Goal: Check status: Check status

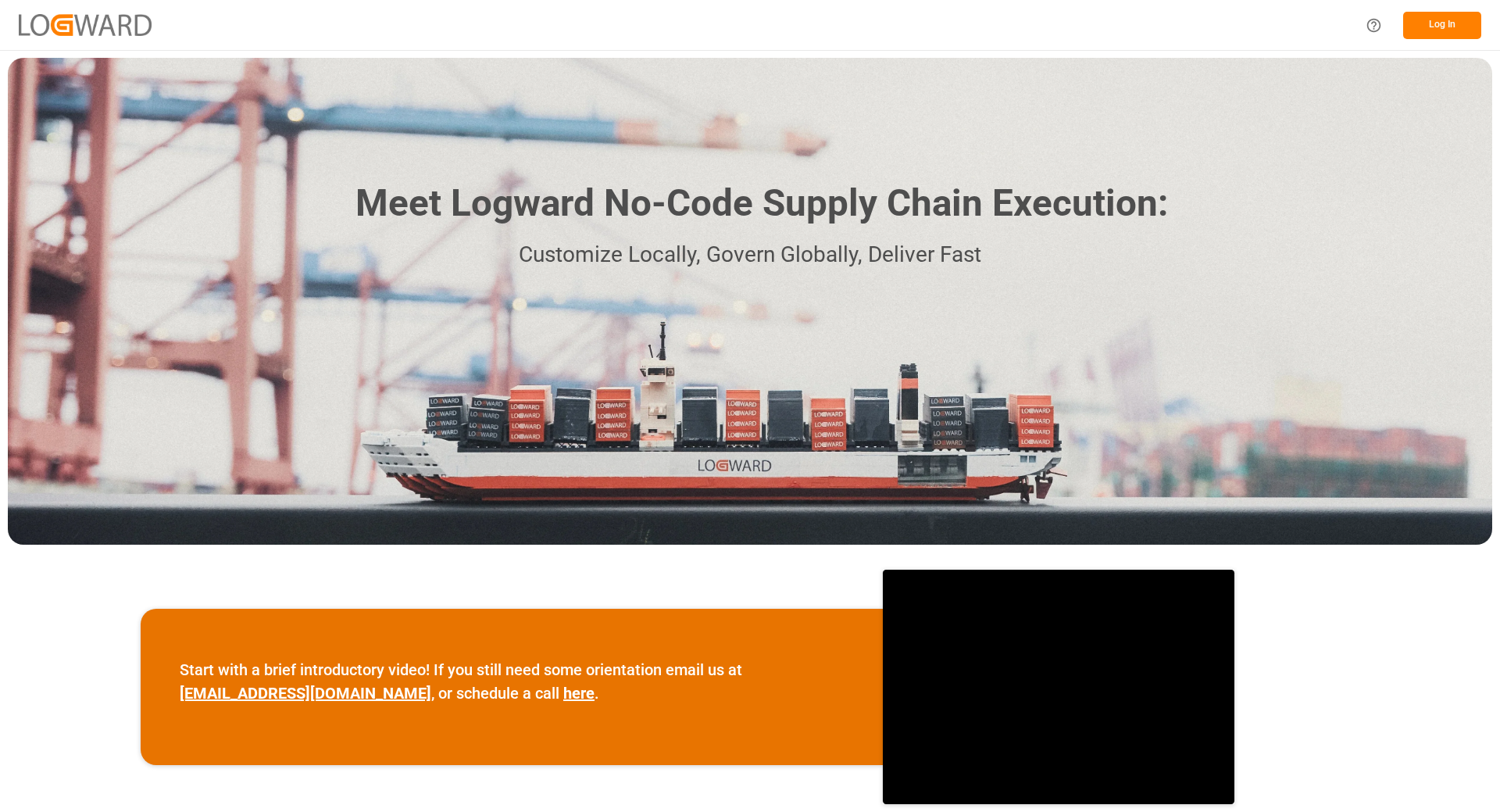
click at [1456, 32] on button "Log In" at bounding box center [1442, 26] width 78 height 27
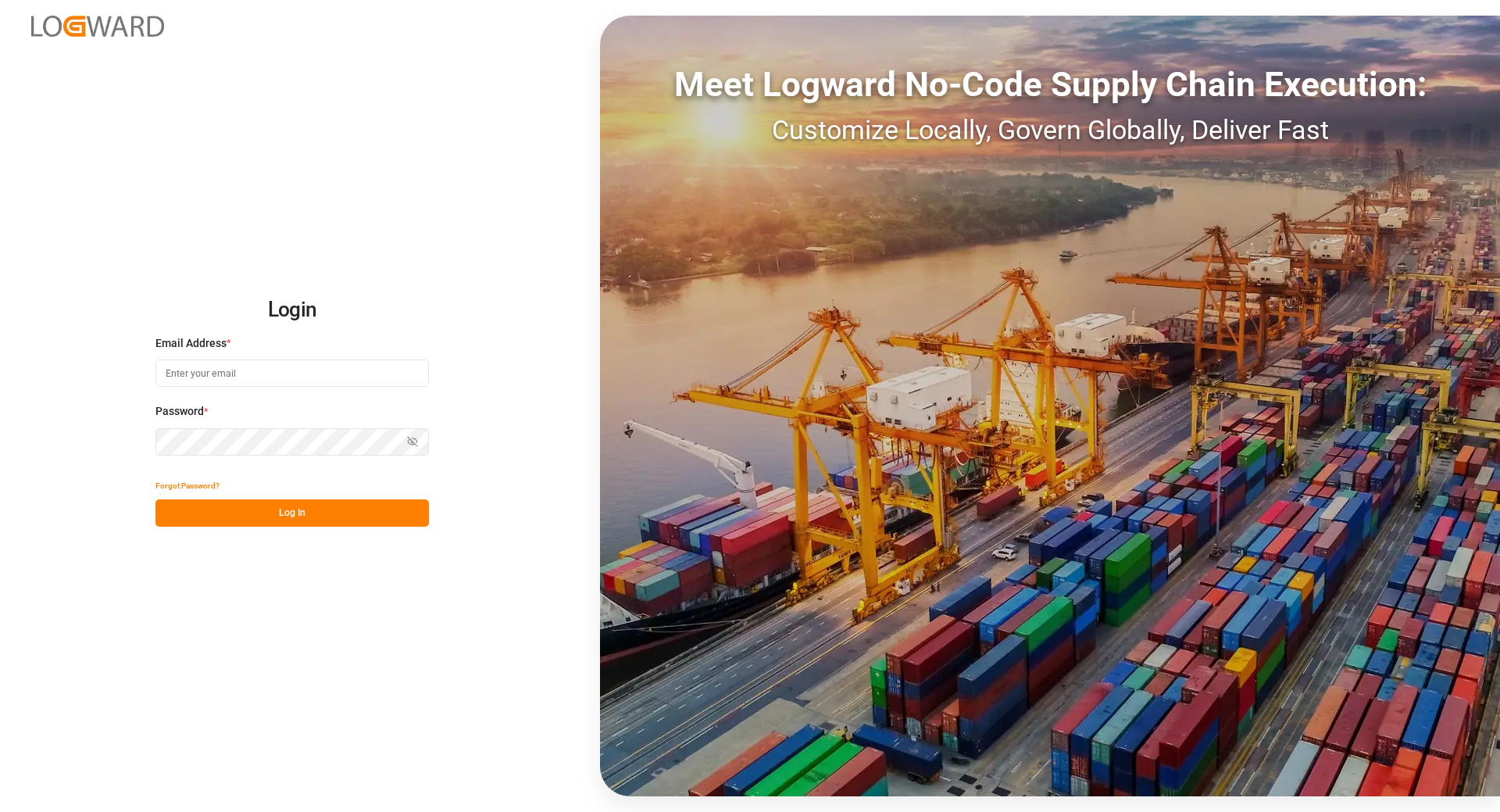
type input "tanja.schoepple@fms-logistics.com"
click at [326, 507] on button "Log In" at bounding box center [292, 513] width 273 height 27
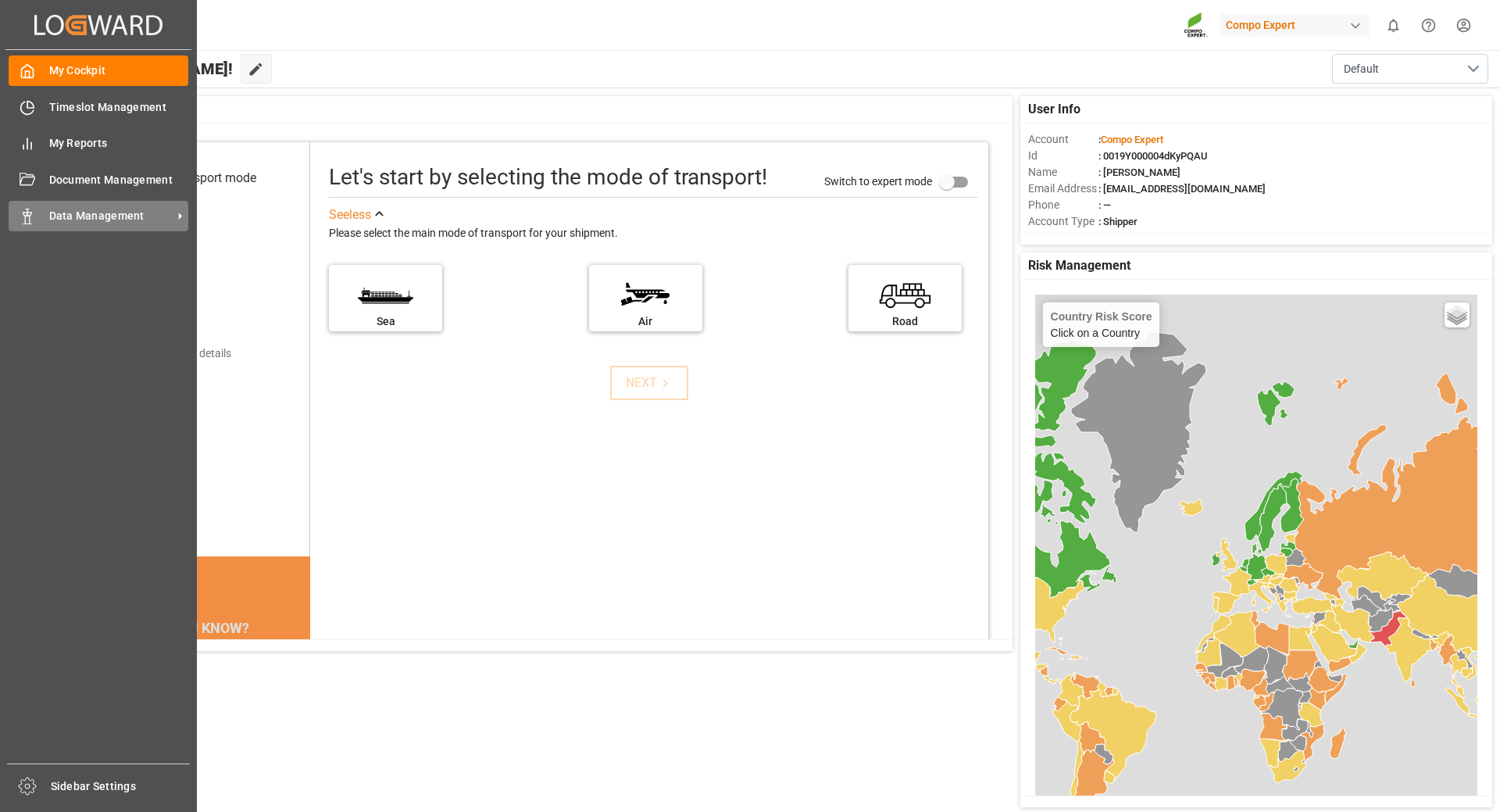
drag, startPoint x: 40, startPoint y: 210, endPoint x: 75, endPoint y: 224, distance: 37.7
click at [40, 210] on div "Data Management Data Management" at bounding box center [98, 216] width 180 height 31
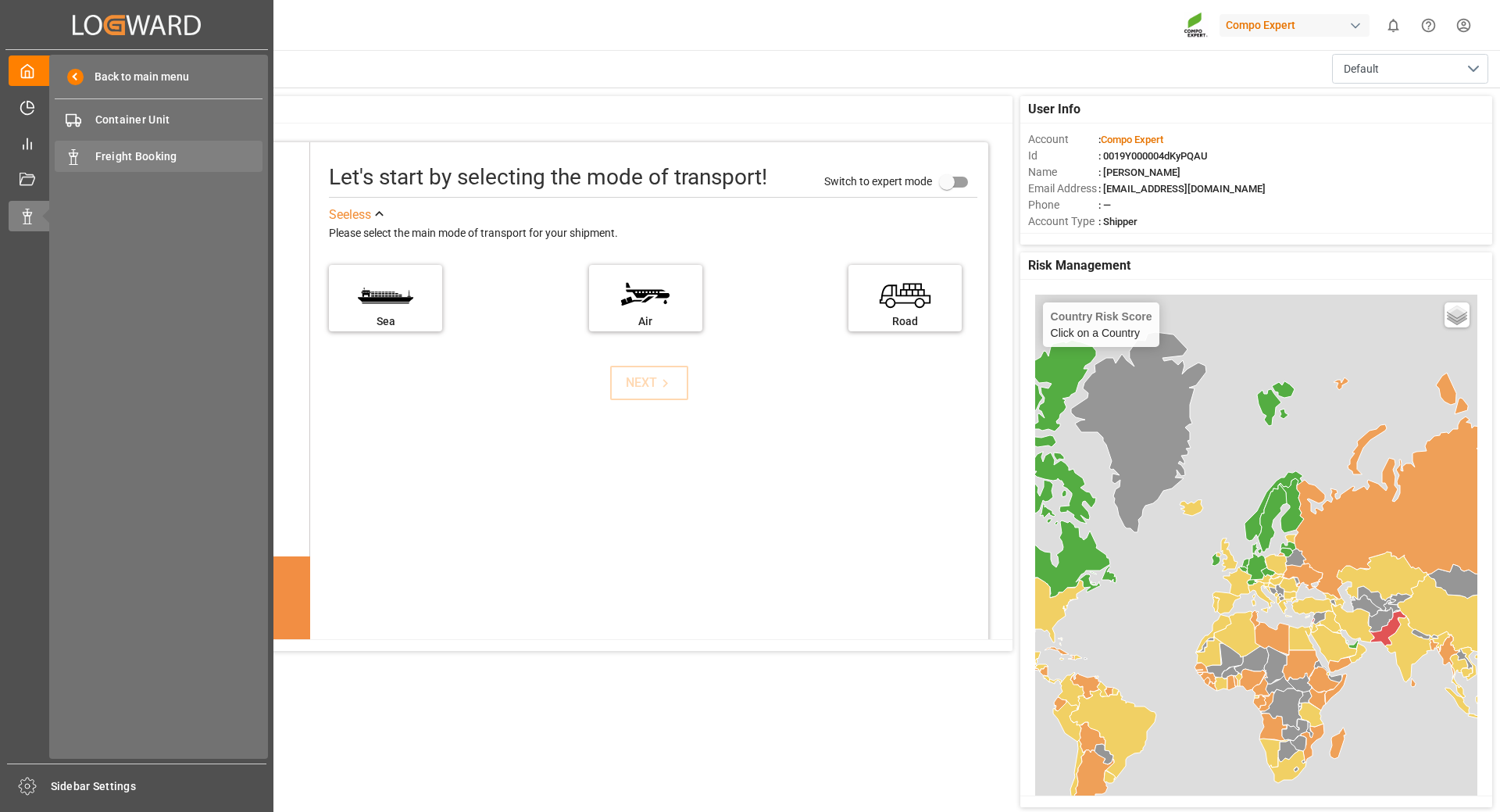
click at [146, 148] on span "Freight Booking" at bounding box center [179, 156] width 168 height 16
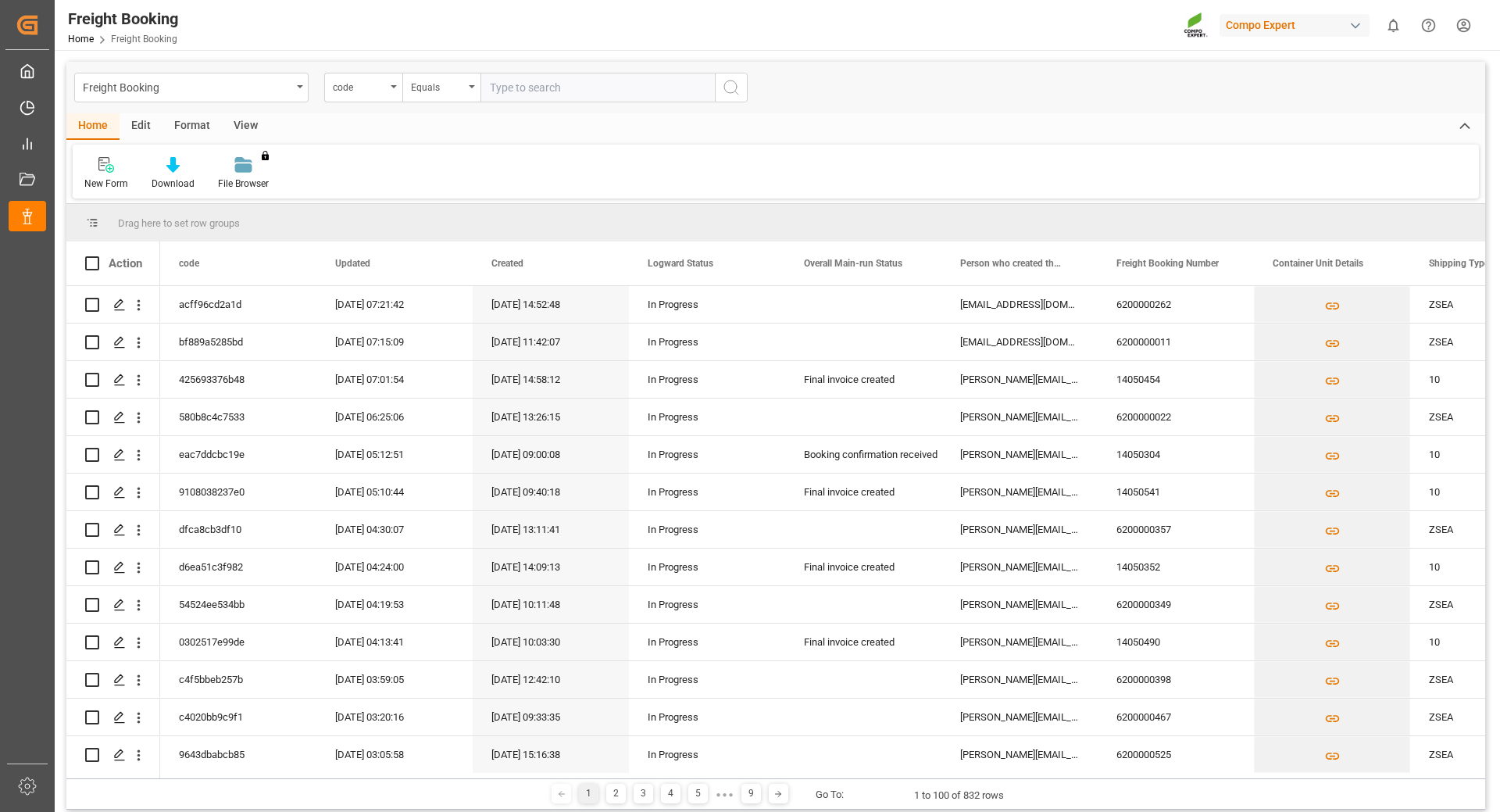
click at [369, 89] on div "code" at bounding box center [360, 85] width 53 height 18
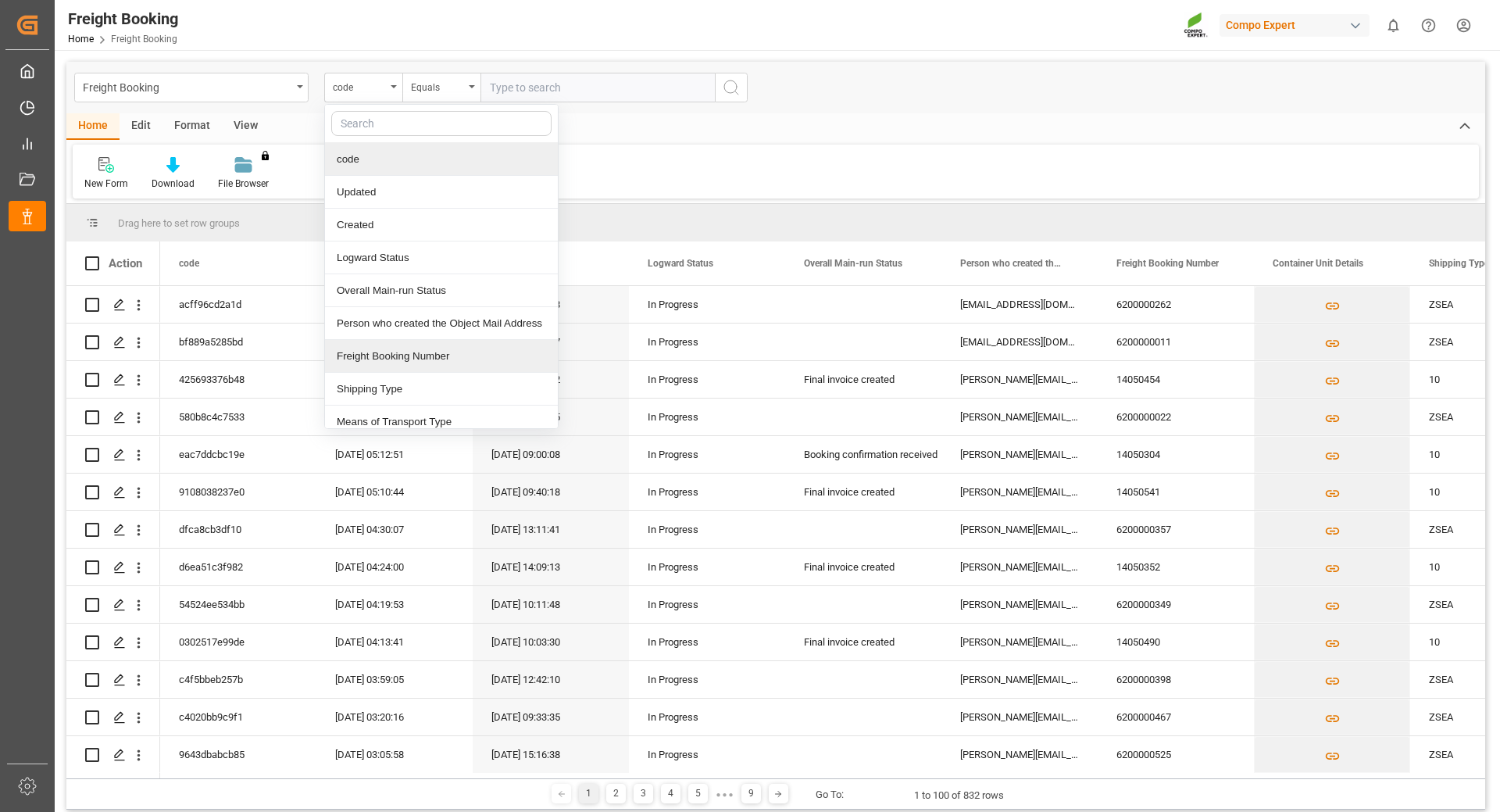
click at [400, 349] on div "Freight Booking Number" at bounding box center [441, 356] width 233 height 33
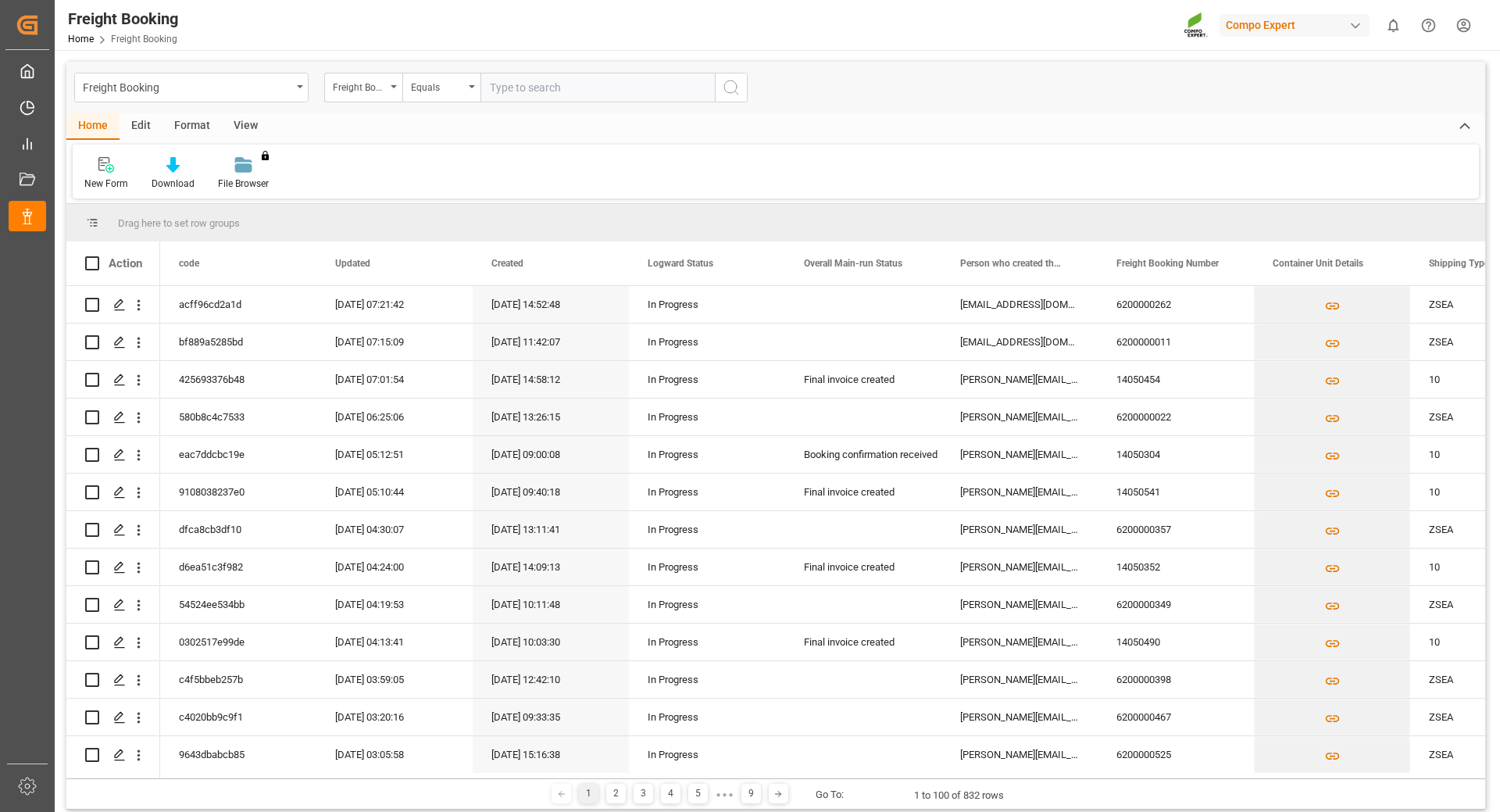
click at [540, 77] on input "text" at bounding box center [598, 87] width 235 height 30
type input "6200000561"
click at [732, 89] on icon "search button" at bounding box center [731, 87] width 19 height 19
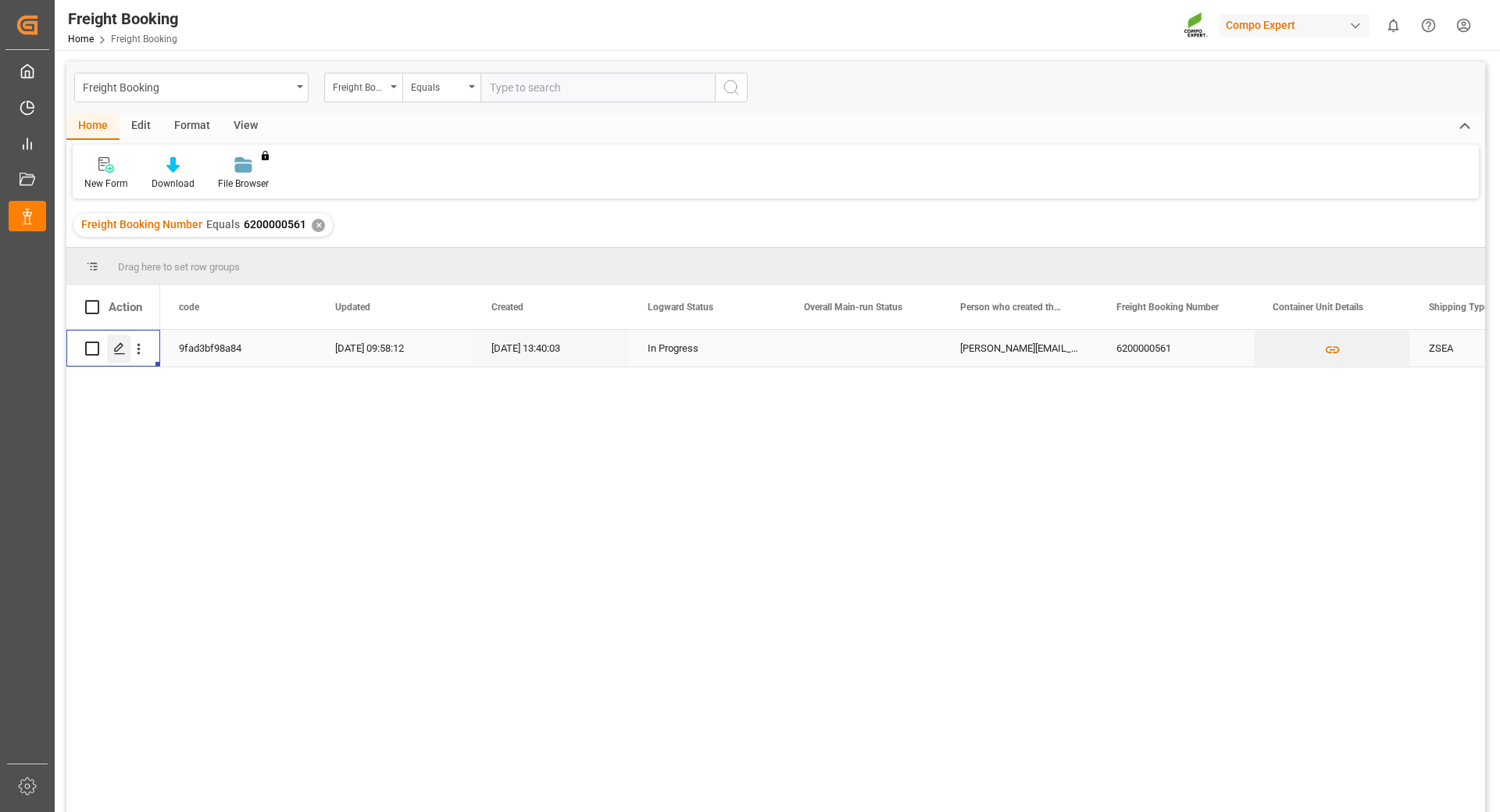
click at [119, 359] on div "Press SPACE to select this row." at bounding box center [119, 349] width 23 height 29
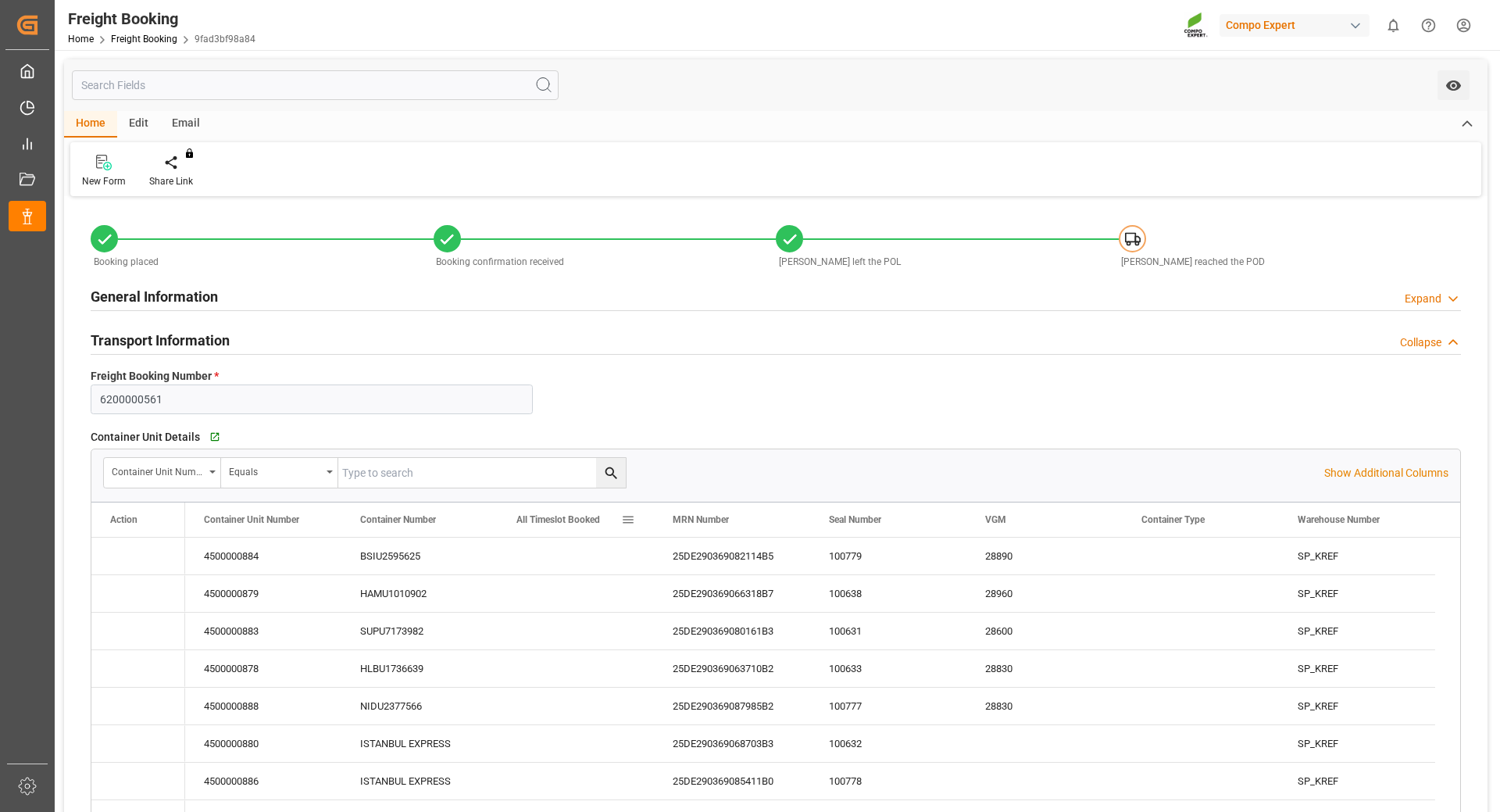
type input "Hapag Lloyd"
type input "Hapag Lloyd Aktiengesellschaft"
type input "9723277"
type input "9731949"
type input "BEANR"
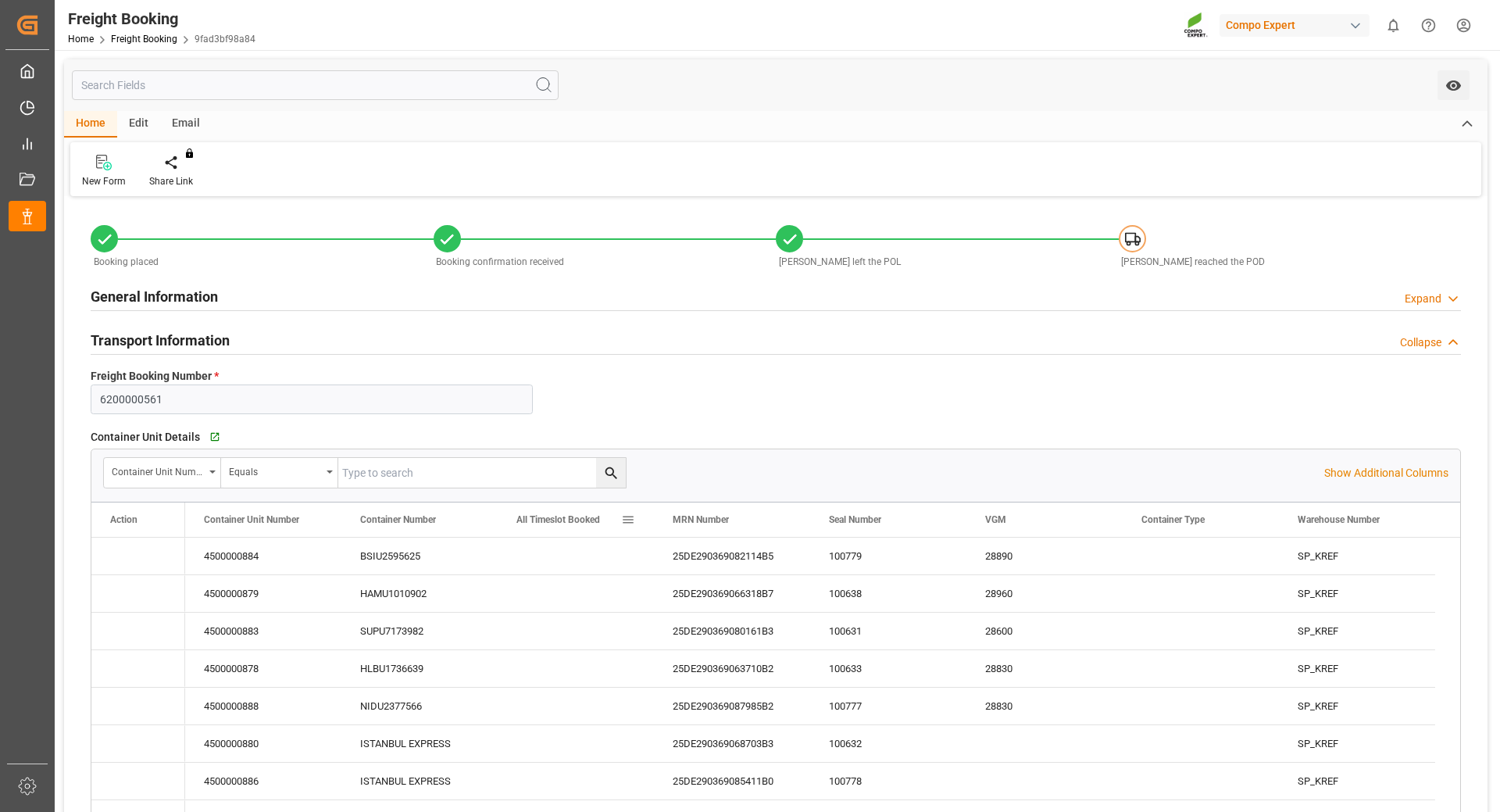
type input "ECPSJ"
type input "0"
type input "1510500"
type input "18.09.2025 01:00"
type input "25.09.2025 01:00"
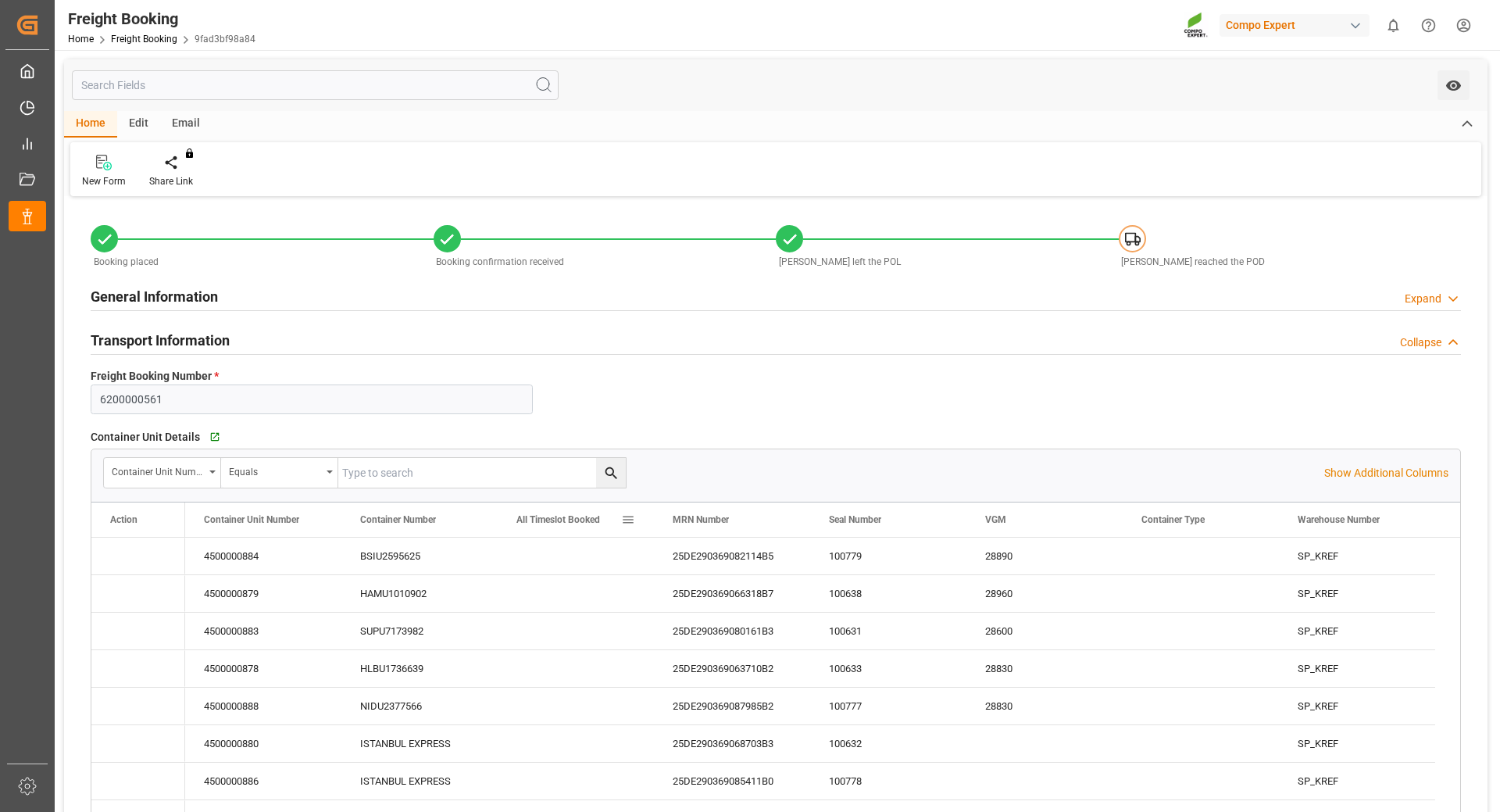
type input "20.10.2025 08:00"
type input "11.09.2025 22:00"
type input "22.09.2025 18:00"
type input "30.08.2025"
type input "10.09.2025 13:40"
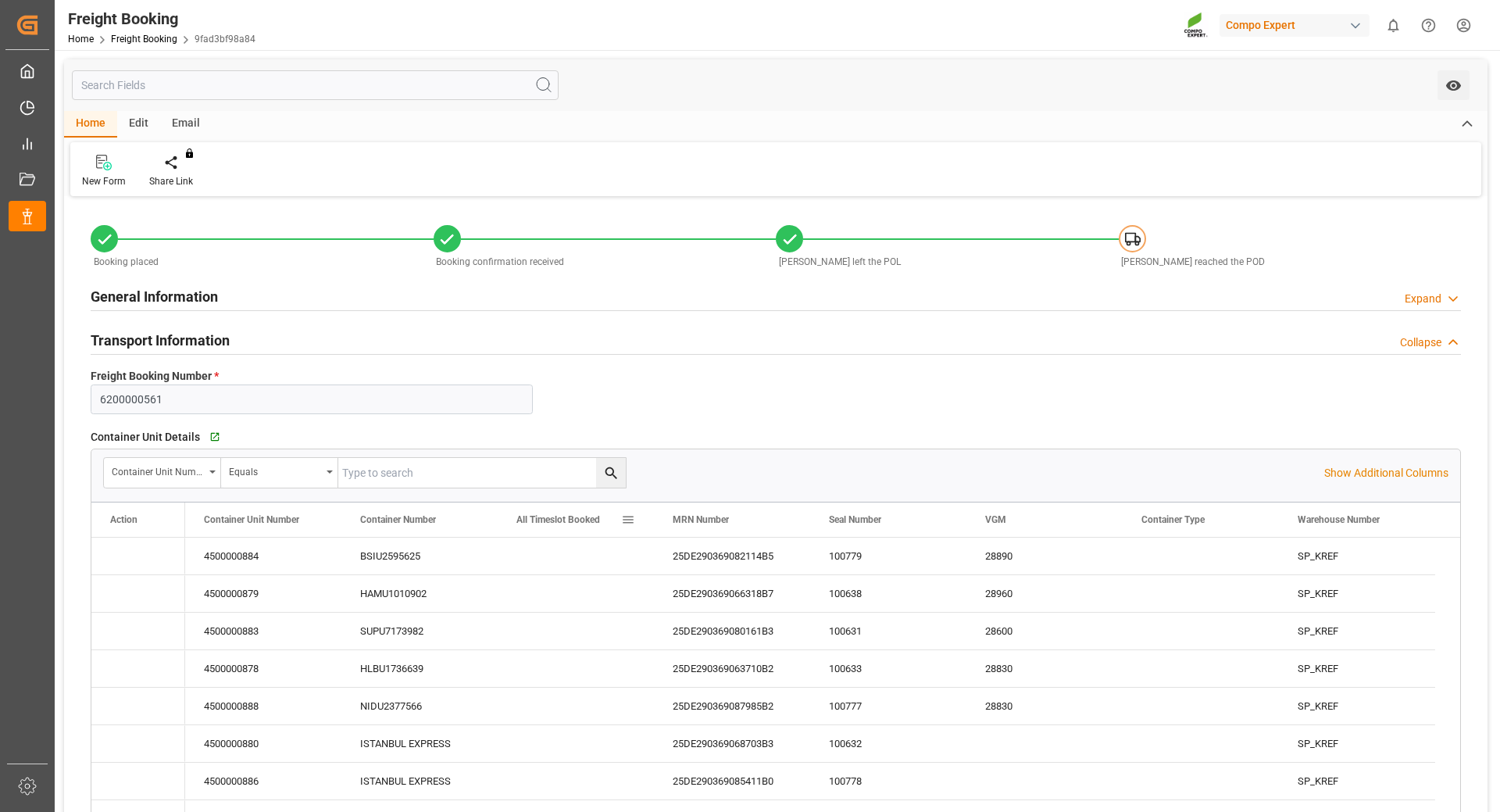
type input "10.09.2025 13:40"
type input "18.09.2025 09:58"
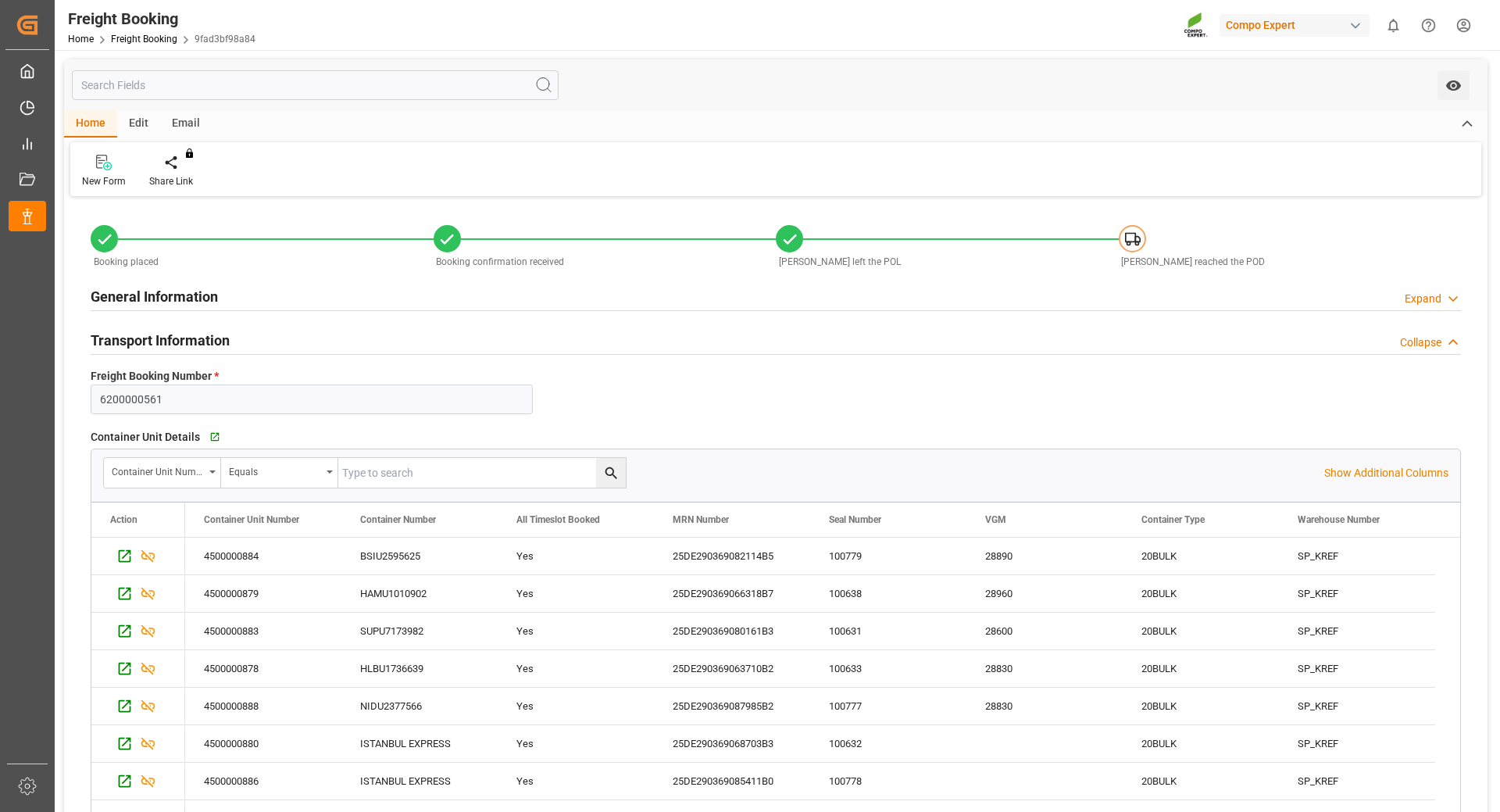
scroll to position [156, 0]
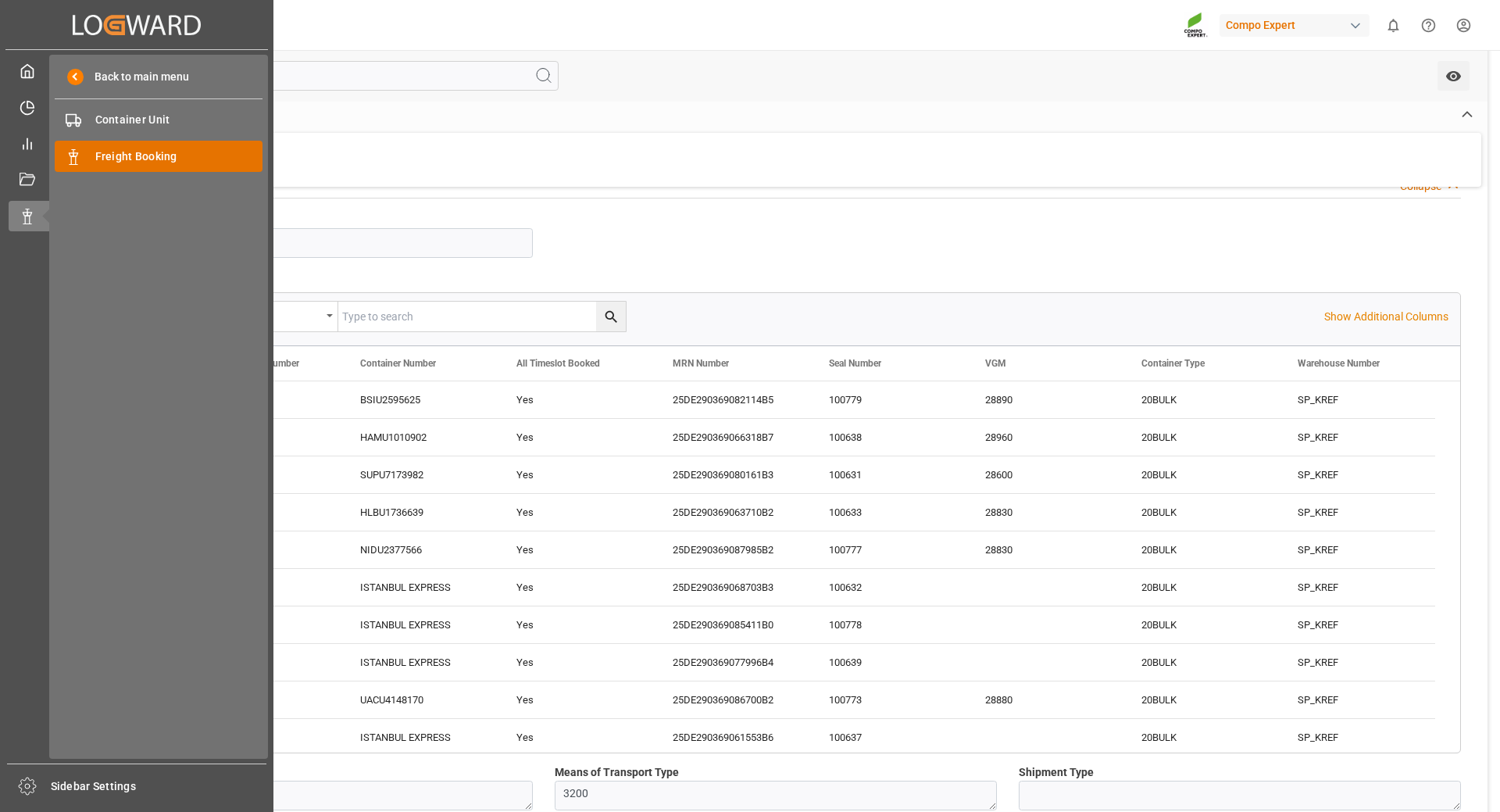
click at [142, 160] on span "Freight Booking" at bounding box center [179, 156] width 168 height 16
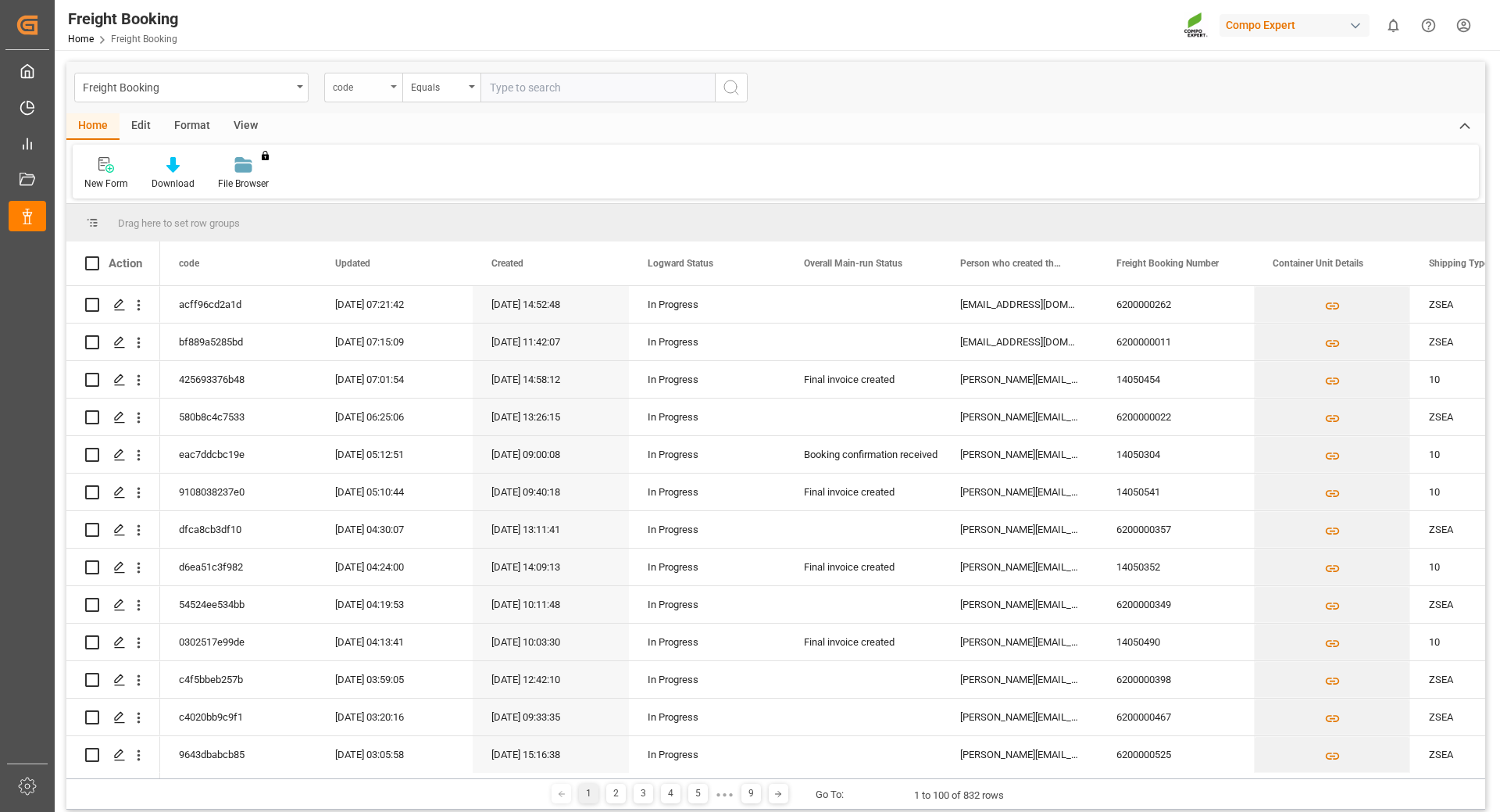
click at [372, 81] on div "code" at bounding box center [360, 85] width 53 height 18
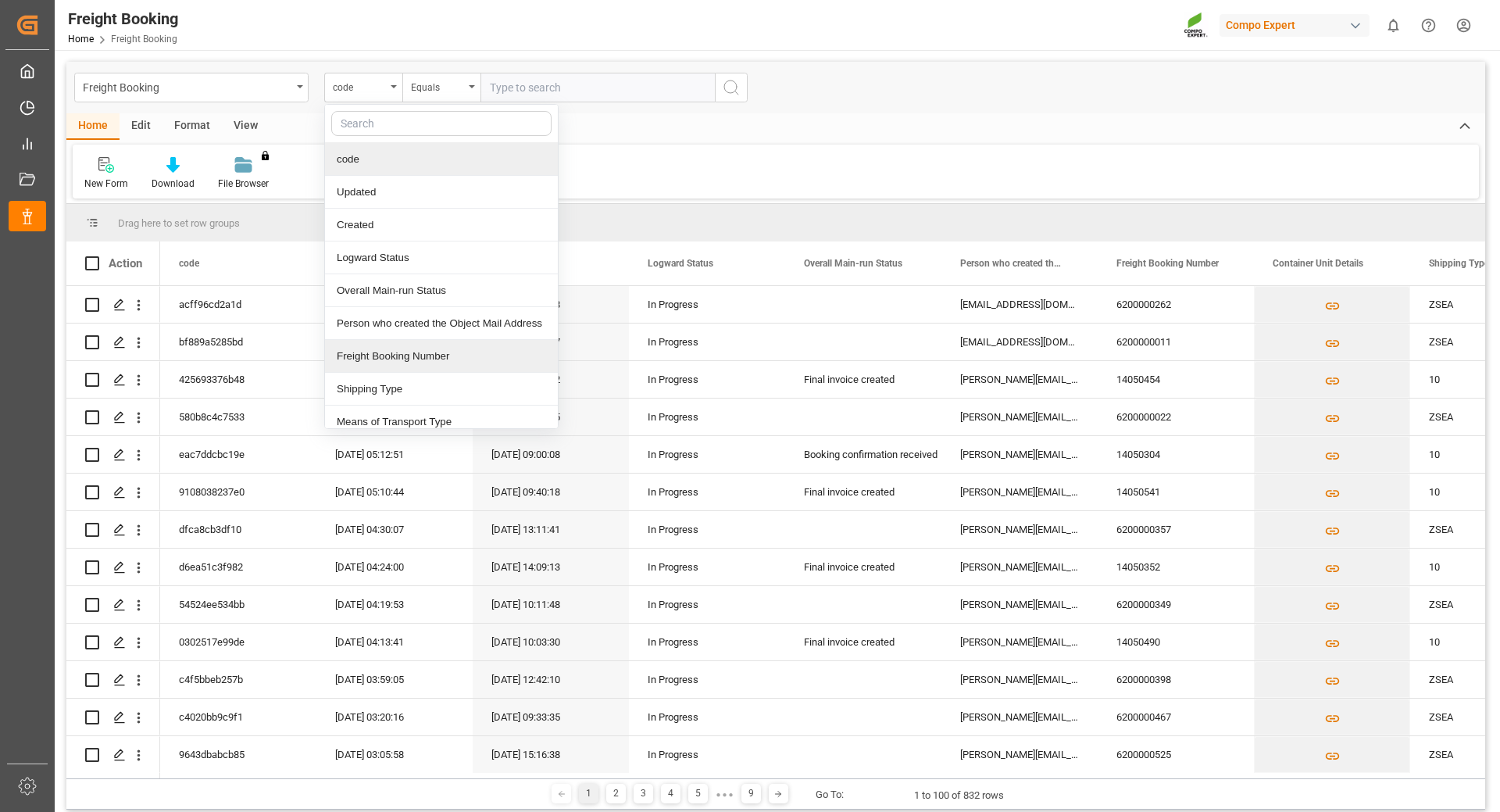
drag, startPoint x: 446, startPoint y: 349, endPoint x: 626, endPoint y: 152, distance: 266.9
click at [446, 349] on div "Freight Booking Number" at bounding box center [441, 356] width 233 height 33
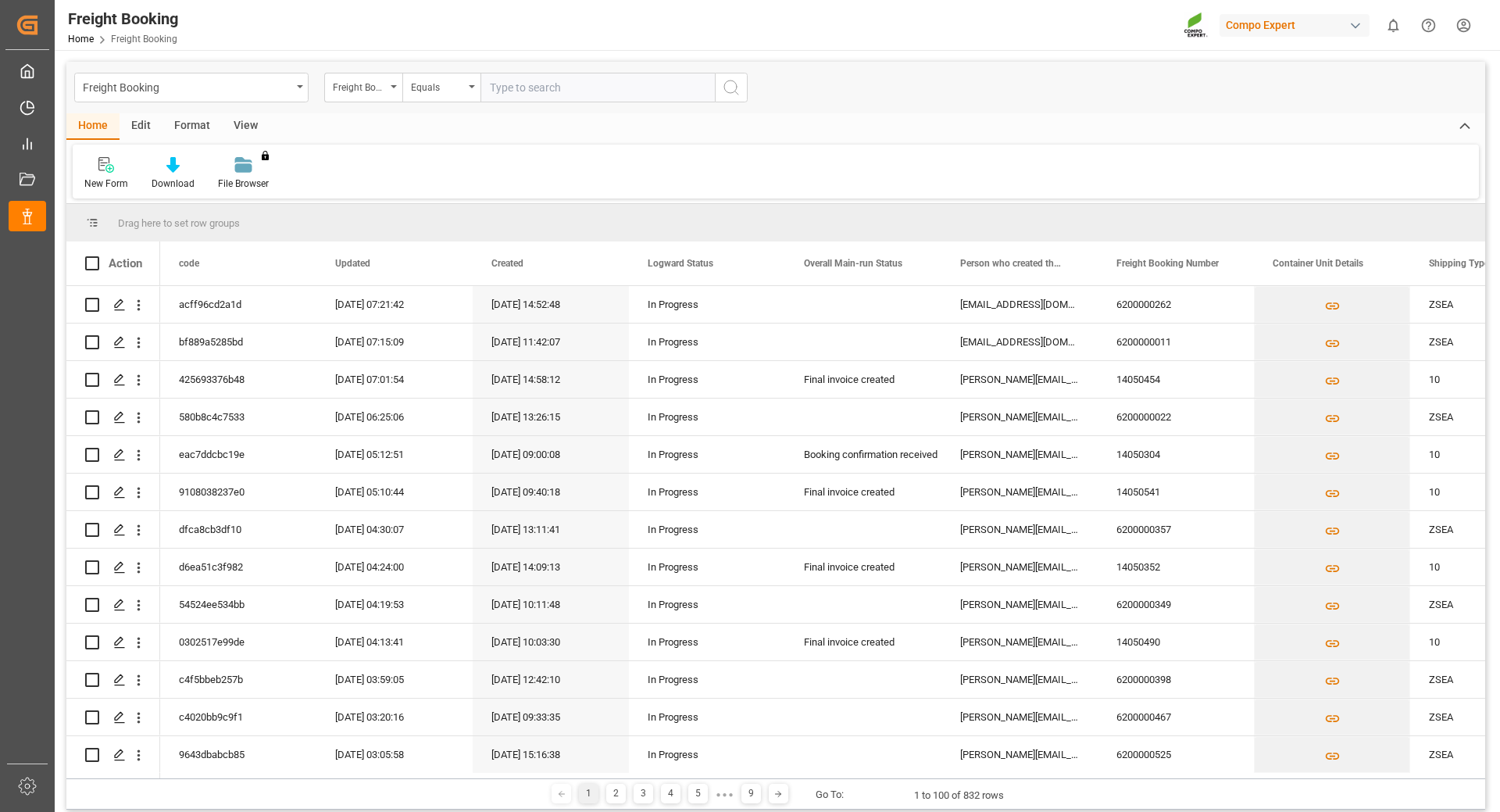
click at [578, 89] on input "text" at bounding box center [598, 87] width 235 height 30
click at [526, 87] on input "text" at bounding box center [598, 87] width 235 height 30
paste input "6200000262"
type input "6200000262"
click at [744, 97] on button "search button" at bounding box center [731, 87] width 33 height 30
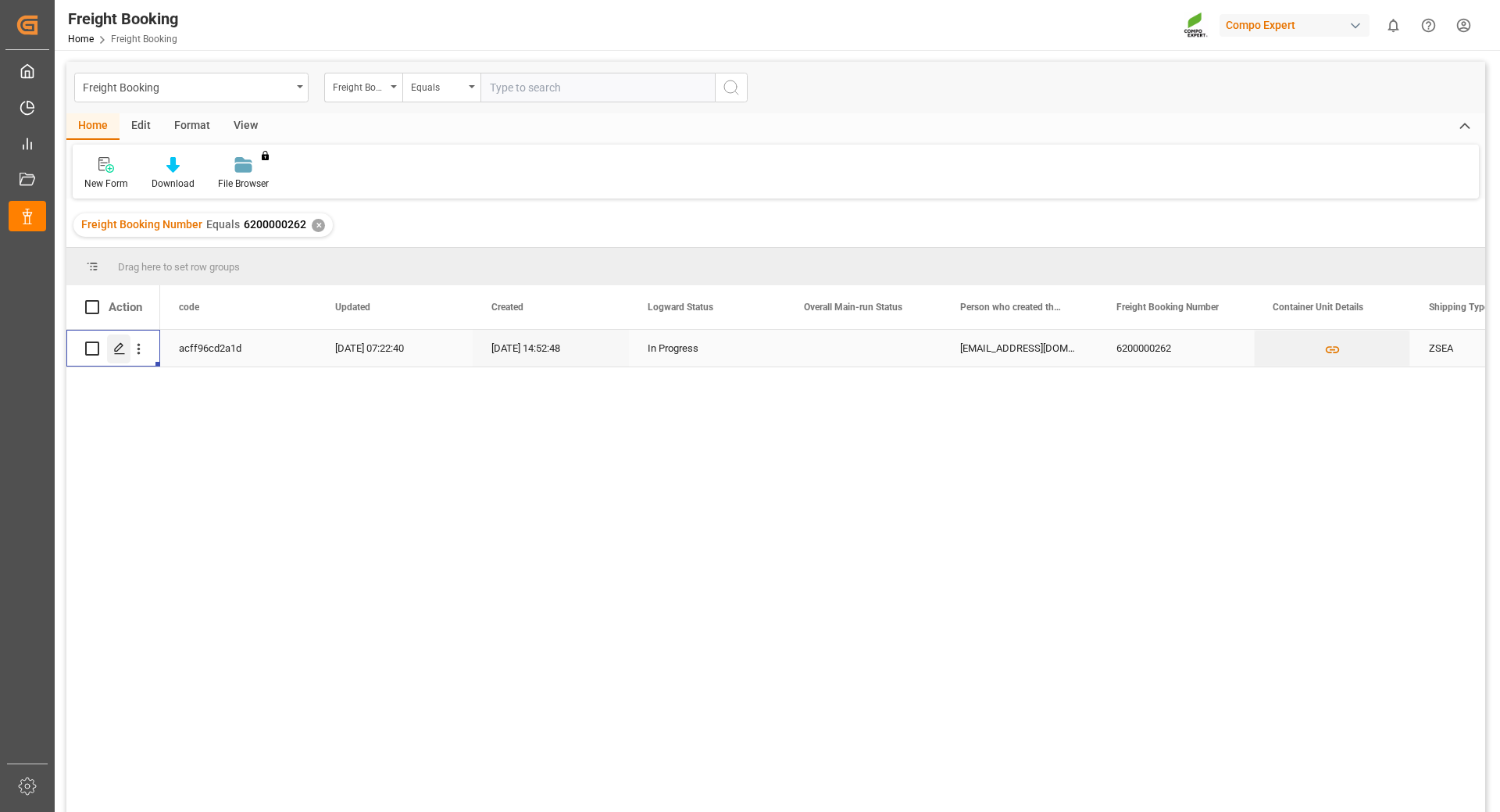
click at [119, 357] on div "Press SPACE to select this row." at bounding box center [119, 349] width 23 height 29
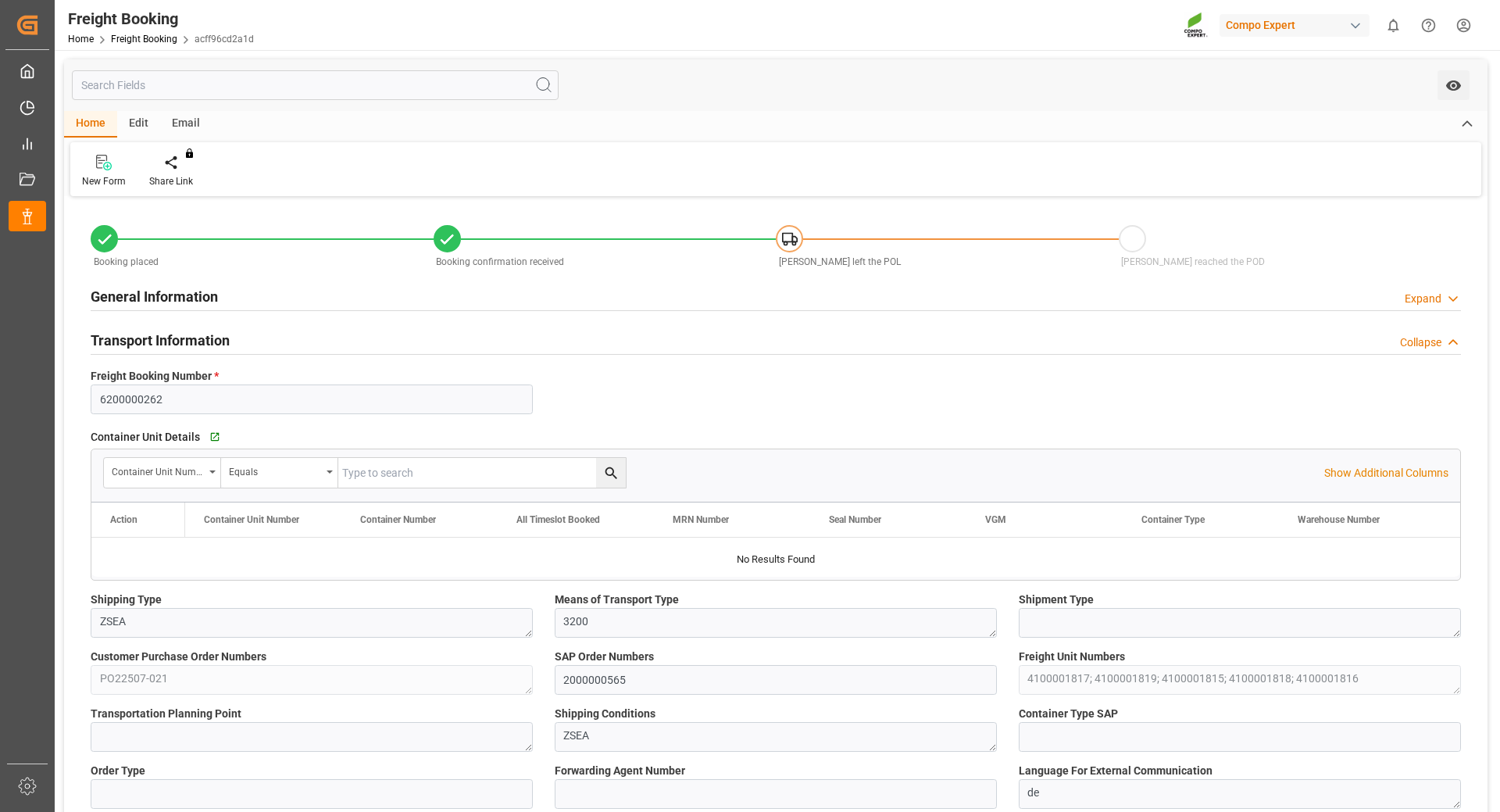
type input "Yang Ming"
type input "Yang Ming Marine Transport Corp."
type input "9792618"
type input "BEANR"
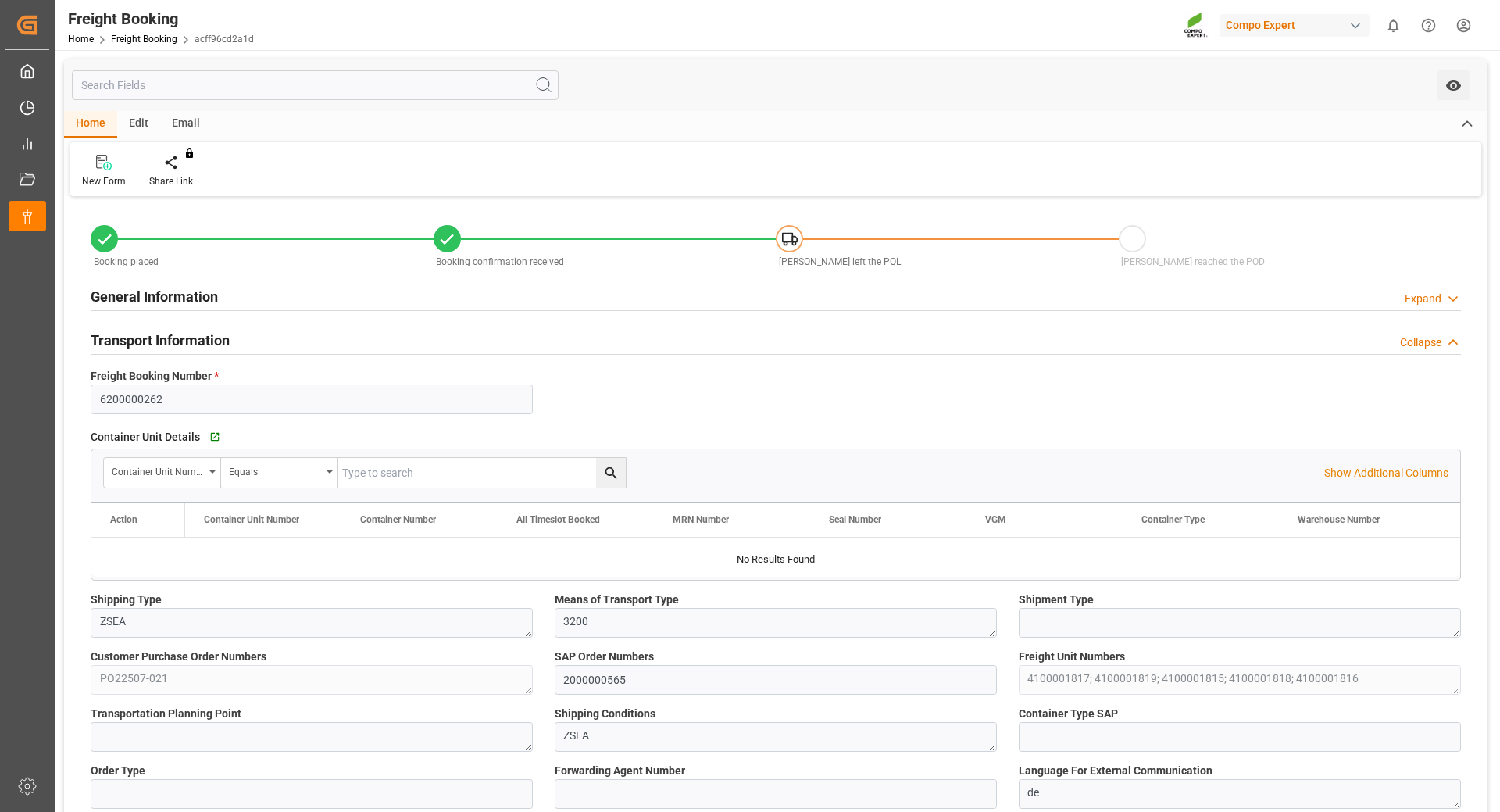
type input "THPAT"
type input "0"
type input "195650"
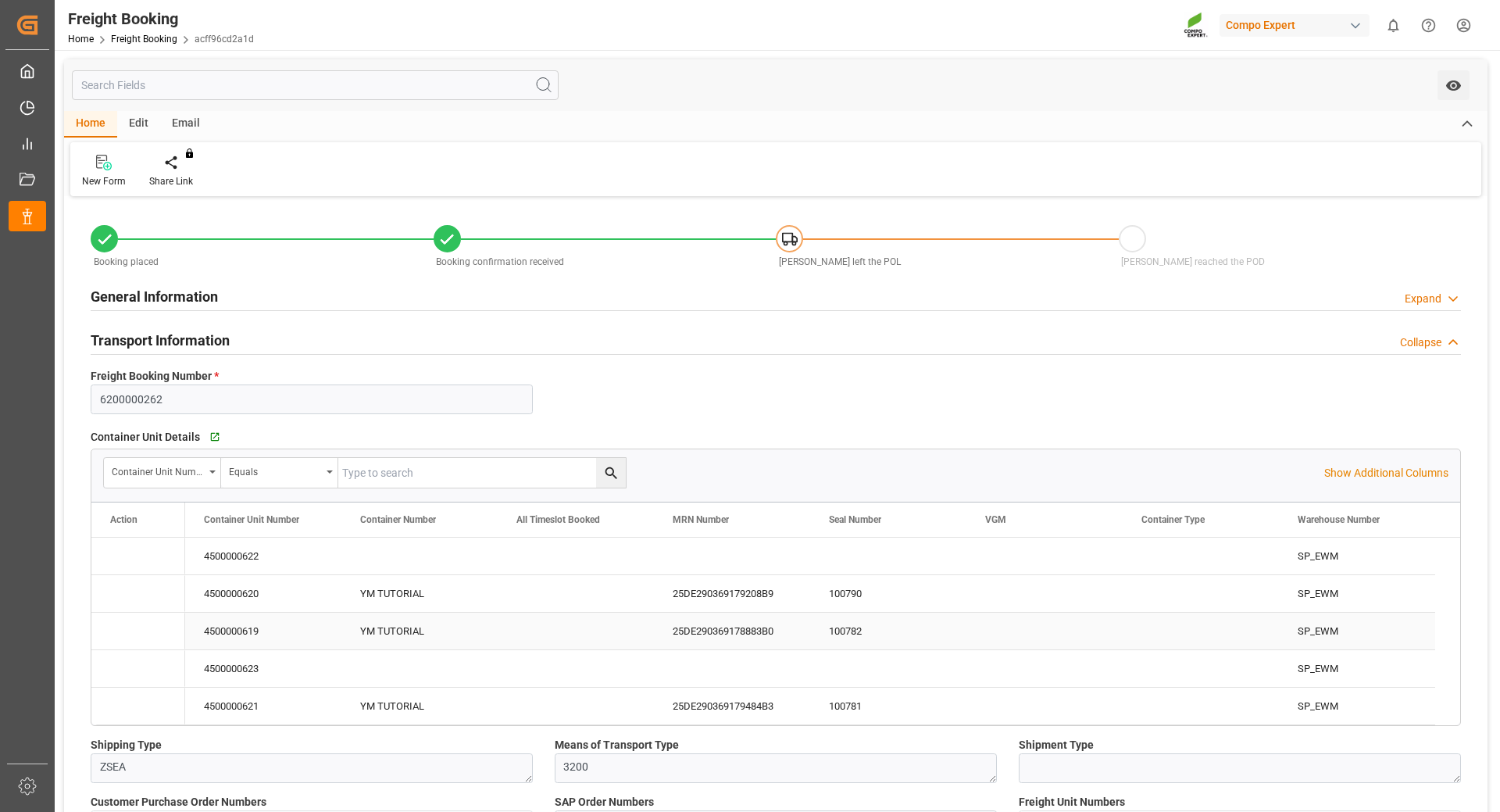
type input "19.09.2025 01:00"
type input "26.09.2025 01:00"
type input "08.11.2025 20:00"
type input "28.09.2025 01:00"
type input "19.11.2025 12:00"
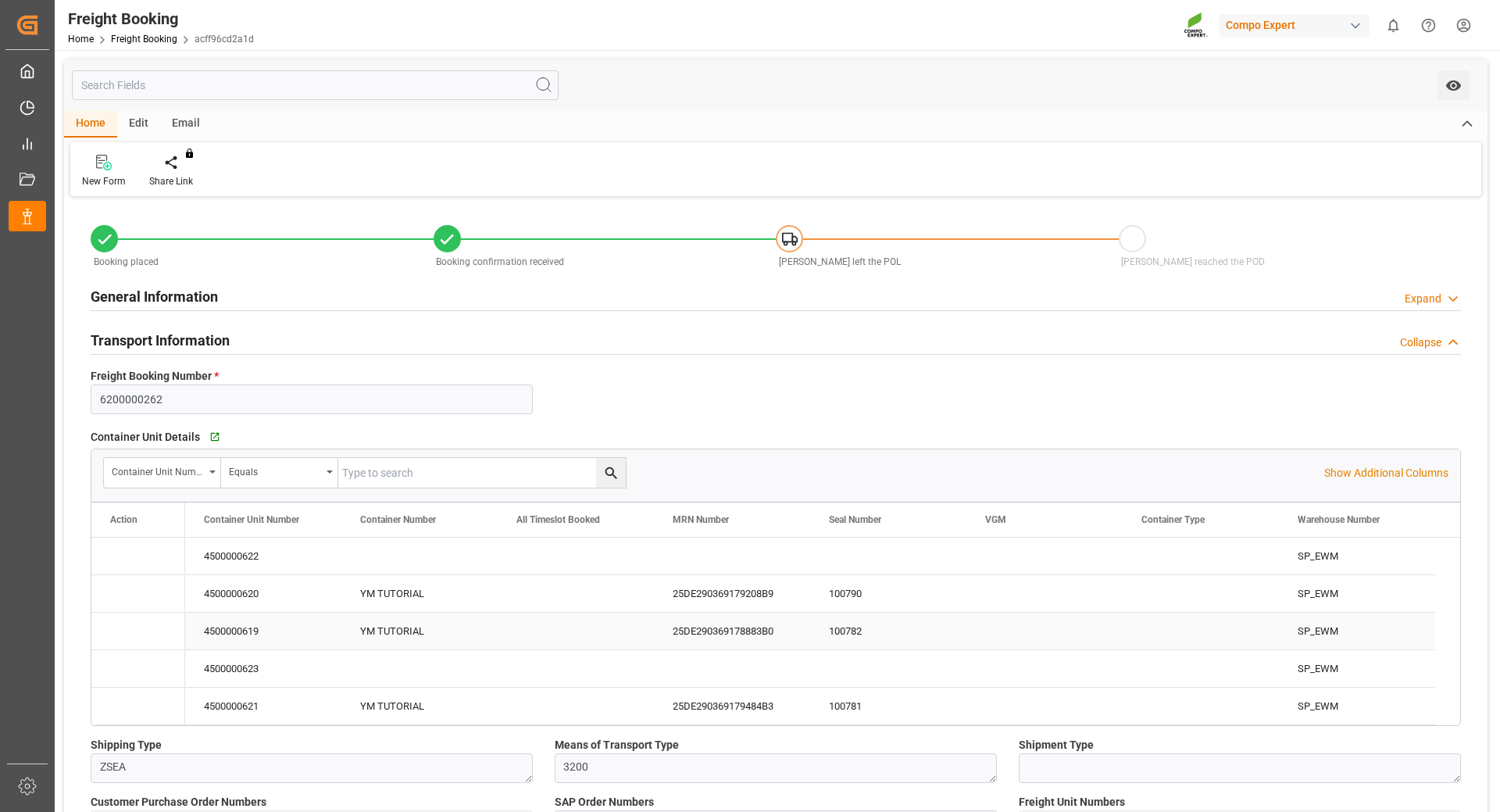
type input "15.07.2025 14:52"
type input "15.07.2025 14:58"
type input "11.08.2025 07:50"
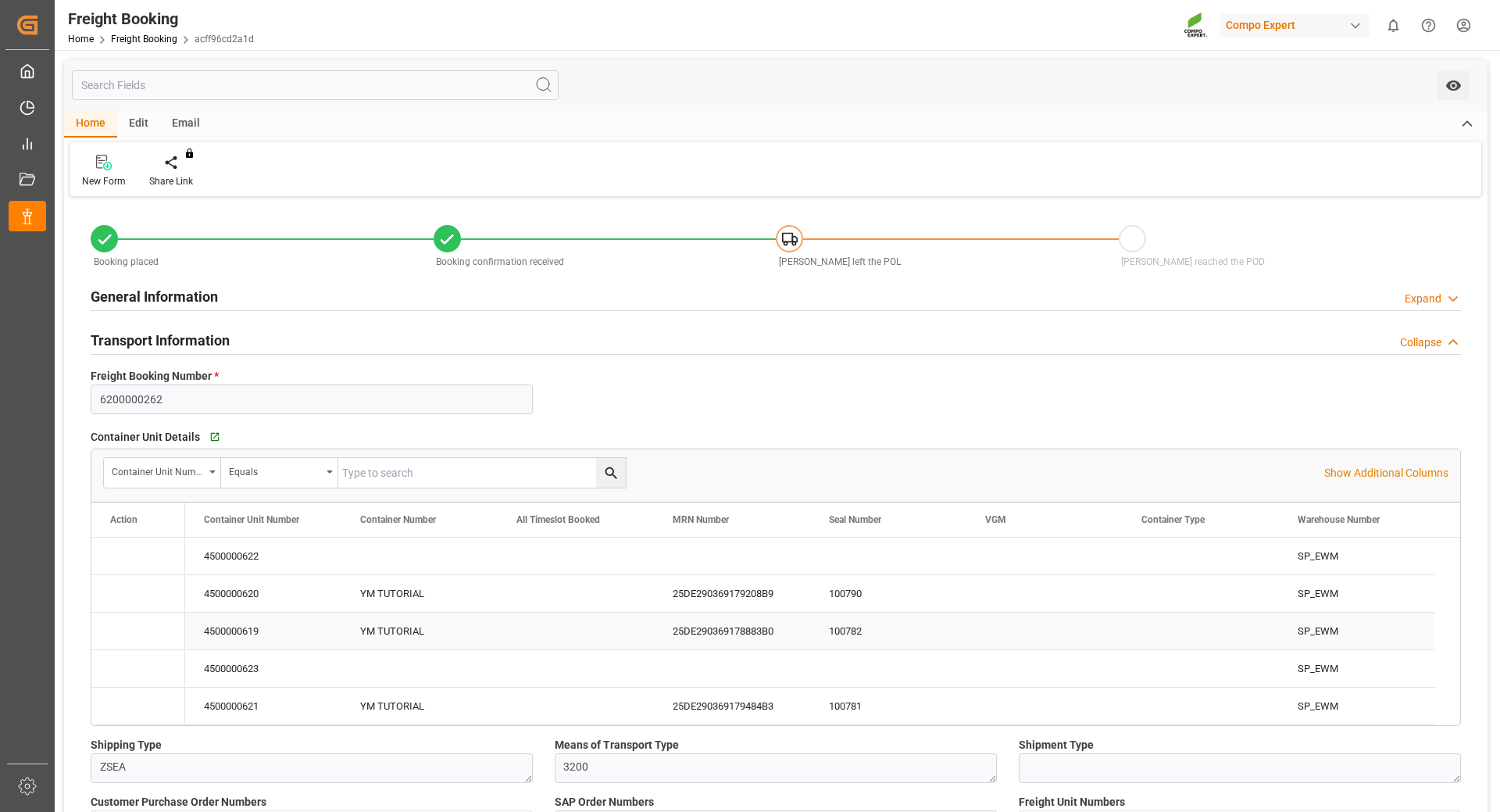
type input "11.08.2025 07:50"
type input "19.09.2025 06:19"
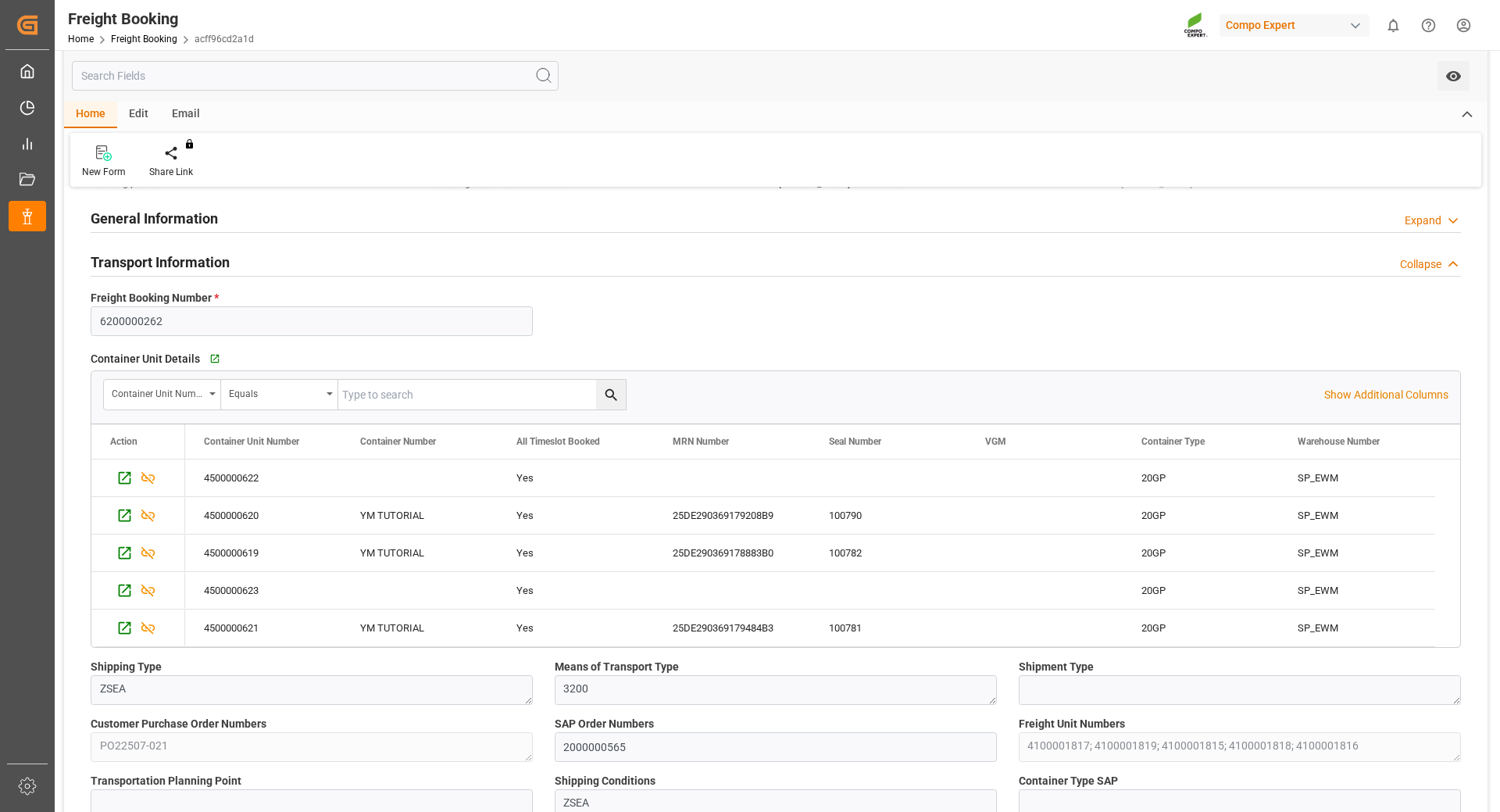
click at [1472, 27] on html "Created by potrace 1.15, written by Peter Selinger 2001-2017 Created by potrace…" at bounding box center [750, 406] width 1500 height 812
click at [1192, 235] on span "Logout" at bounding box center [1190, 230] width 41 height 14
